Goal: Information Seeking & Learning: Learn about a topic

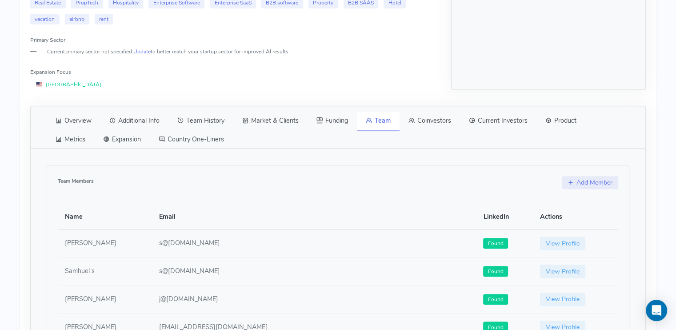
scroll to position [418, 0]
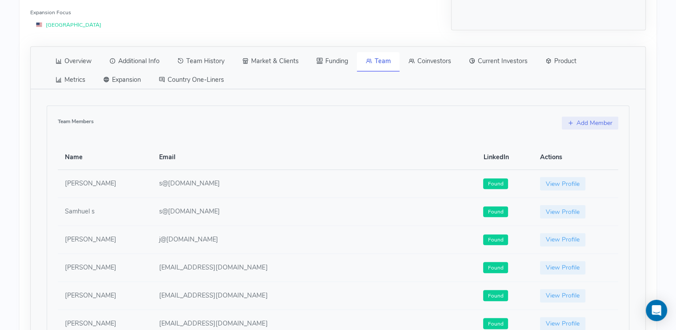
click at [178, 78] on link "Country One-Liners" at bounding box center [191, 80] width 83 height 19
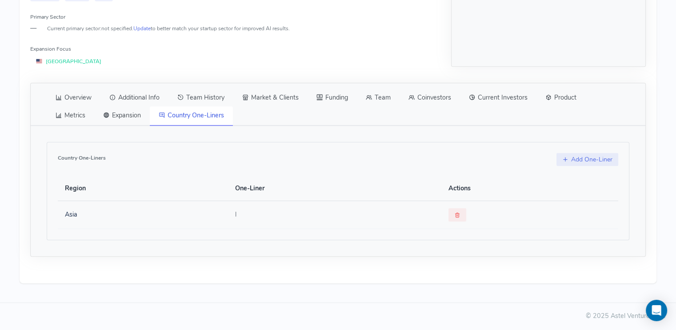
click at [67, 217] on td "Asia" at bounding box center [143, 215] width 170 height 28
click at [73, 215] on td "Asia" at bounding box center [143, 215] width 170 height 28
click at [72, 215] on td "Asia" at bounding box center [143, 215] width 170 height 28
click at [172, 140] on div "Country One-Liners Add One-Liner Region One-Liner Actions Asia l" at bounding box center [338, 183] width 598 height 114
click at [116, 115] on link "Expansion" at bounding box center [122, 115] width 56 height 19
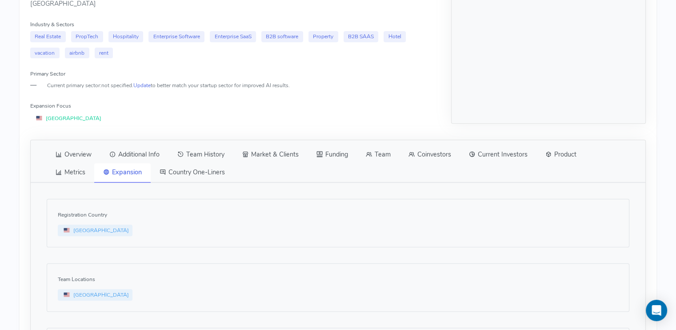
scroll to position [325, 0]
click at [66, 171] on link "Metrics" at bounding box center [71, 172] width 48 height 19
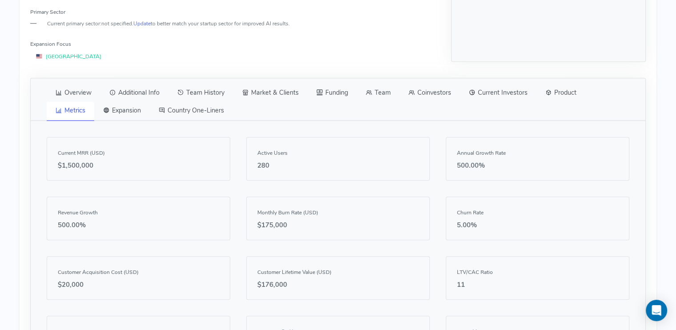
scroll to position [386, 0]
click at [565, 90] on link "Product" at bounding box center [560, 93] width 49 height 19
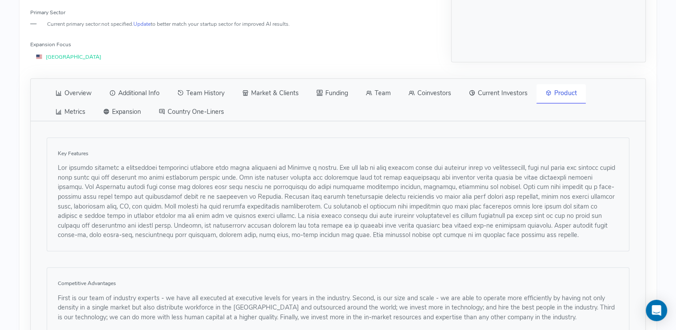
click at [508, 98] on link "Current Investors" at bounding box center [498, 93] width 76 height 19
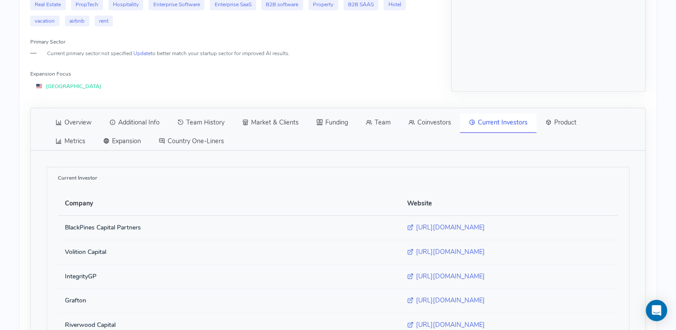
scroll to position [326, 0]
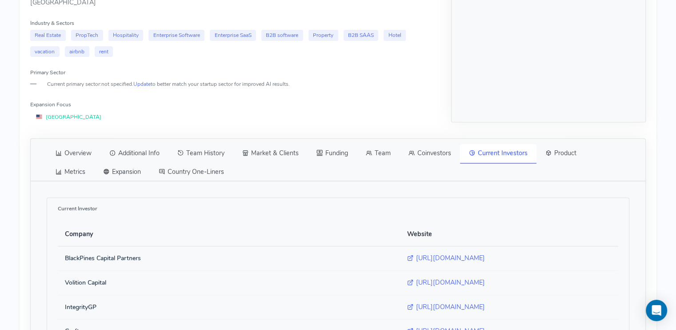
click at [431, 147] on link "Coinvestors" at bounding box center [429, 153] width 60 height 19
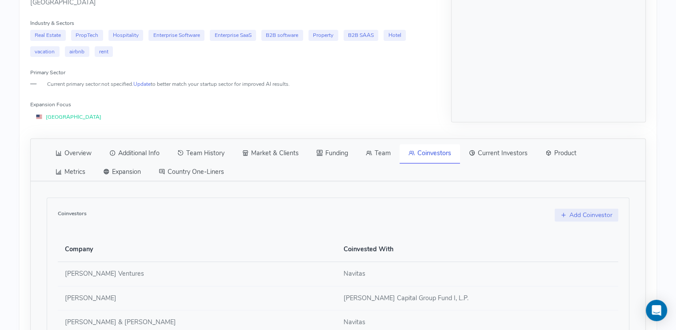
click at [371, 152] on icon at bounding box center [369, 152] width 6 height 9
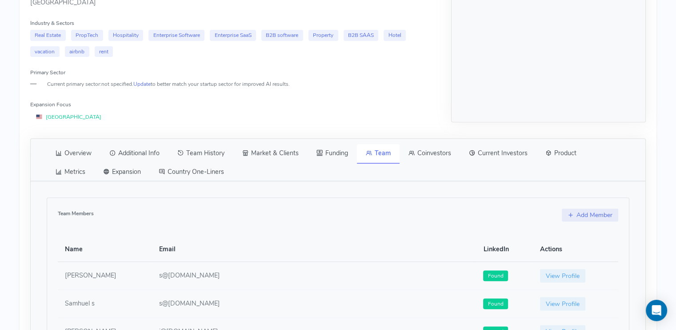
click at [335, 152] on link "Funding" at bounding box center [331, 153] width 49 height 19
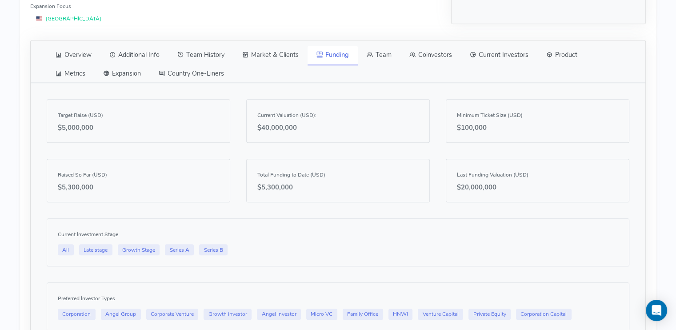
scroll to position [424, 0]
click at [289, 63] on link "Market & Clients" at bounding box center [270, 55] width 74 height 19
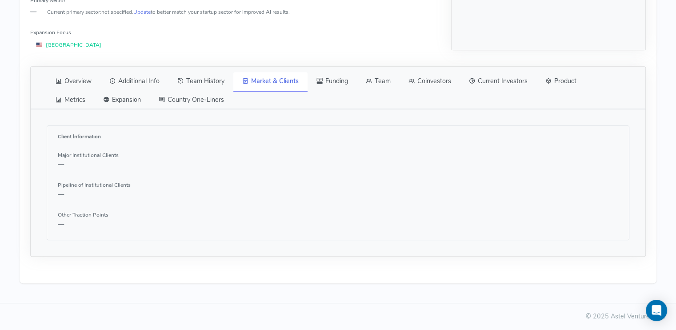
click at [216, 84] on link "Team History" at bounding box center [200, 81] width 65 height 19
click at [147, 83] on link "Additional Info" at bounding box center [134, 81] width 68 height 19
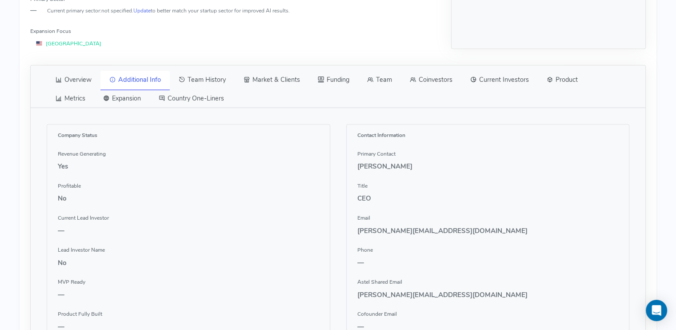
scroll to position [364, 0]
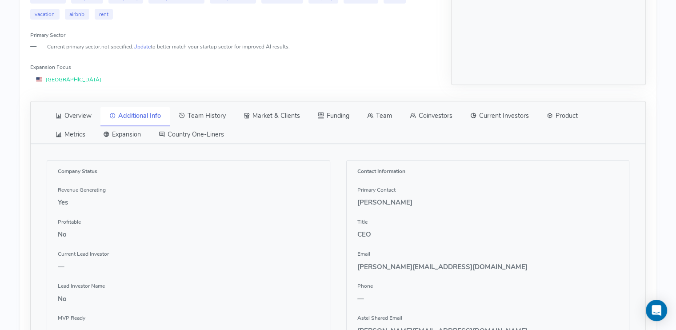
click at [89, 111] on link "Overview" at bounding box center [74, 116] width 54 height 19
